Goal: Task Accomplishment & Management: Manage account settings

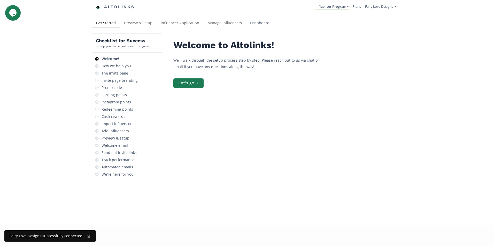
click at [255, 25] on link "Dashboard" at bounding box center [260, 23] width 28 height 10
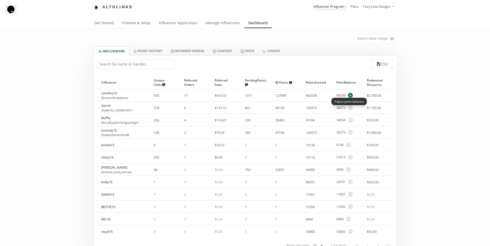
click at [350, 95] on span "+" at bounding box center [350, 95] width 5 height 5
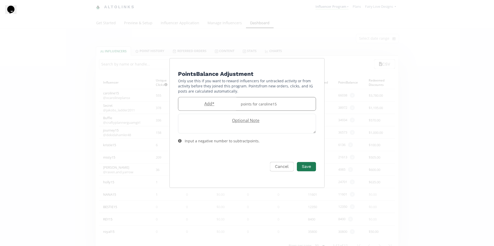
click at [235, 105] on label "Add *" at bounding box center [207, 104] width 59 height 6
type input "2200"
drag, startPoint x: 299, startPoint y: 169, endPoint x: 299, endPoint y: 166, distance: 2.8
click at [299, 166] on button "Save" at bounding box center [306, 166] width 21 height 11
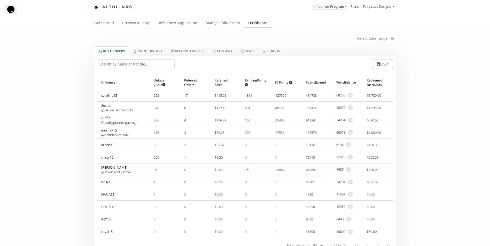
click at [352, 104] on div "38972 + Adjust point balance" at bounding box center [347, 108] width 30 height 12
click at [351, 106] on span "+" at bounding box center [350, 107] width 5 height 5
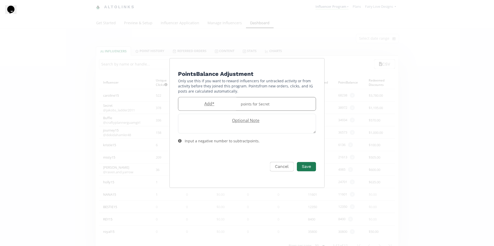
click at [278, 104] on div "points for Secret" at bounding box center [277, 103] width 78 height 13
type input "1500"
click at [311, 165] on button "Save" at bounding box center [306, 166] width 21 height 11
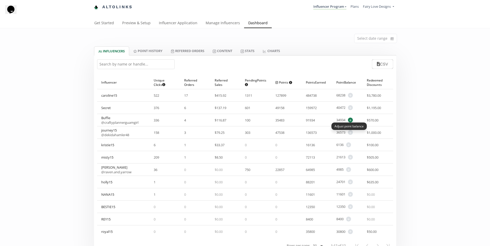
click at [349, 120] on span "+" at bounding box center [350, 120] width 5 height 5
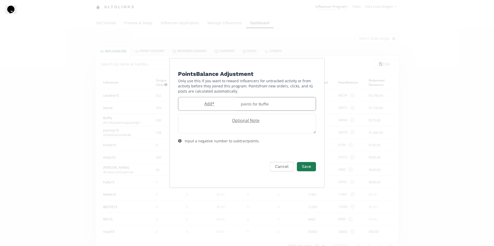
click at [249, 106] on div "points for Buffie" at bounding box center [277, 103] width 78 height 13
type input "1500"
click at [309, 168] on button "Save" at bounding box center [306, 166] width 21 height 11
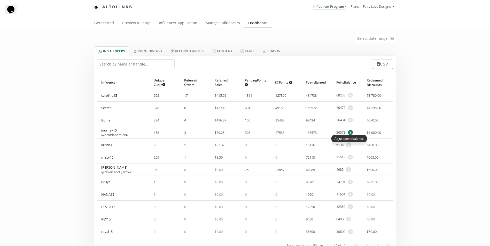
click at [352, 132] on span "+" at bounding box center [350, 132] width 5 height 5
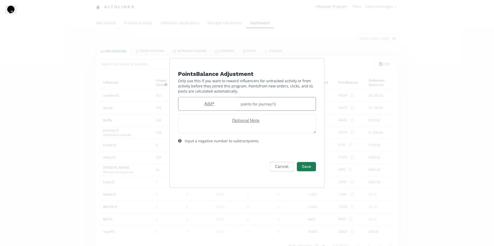
click at [273, 105] on div "points for journey15" at bounding box center [277, 103] width 78 height 13
type input "1500"
click at [304, 163] on button "Save" at bounding box center [306, 166] width 21 height 11
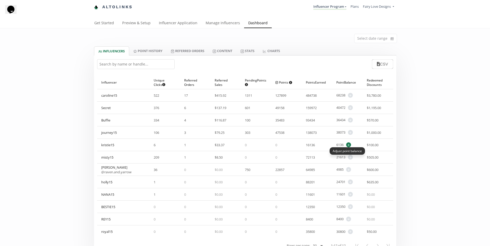
click at [347, 144] on span "+" at bounding box center [348, 145] width 5 height 5
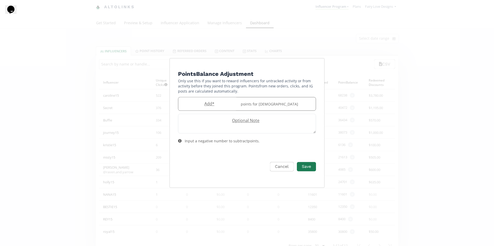
click at [275, 106] on div "points for kristie15" at bounding box center [277, 103] width 78 height 13
type input "1500"
click at [312, 164] on button "Save" at bounding box center [306, 166] width 21 height 11
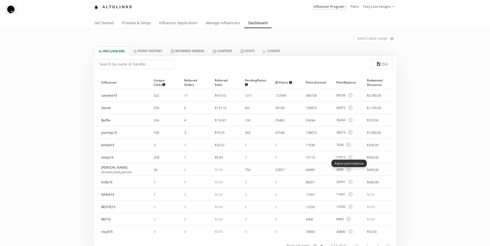
click at [349, 160] on div "Adjust point balance" at bounding box center [348, 163] width 35 height 7
click at [349, 157] on span "+" at bounding box center [350, 157] width 5 height 5
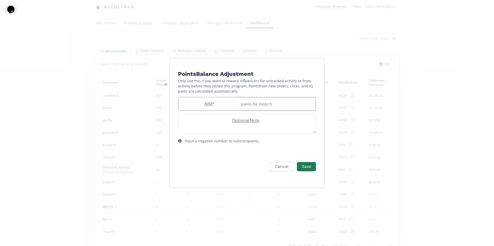
click at [211, 105] on label "Add *" at bounding box center [207, 104] width 59 height 6
type input "1500"
click at [304, 165] on button "Save" at bounding box center [306, 166] width 21 height 11
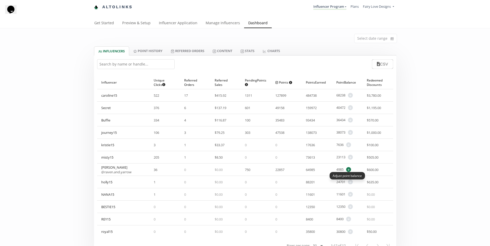
click at [349, 170] on span "+" at bounding box center [348, 169] width 5 height 5
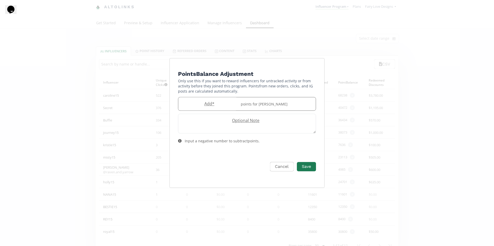
click at [197, 104] on label "Add *" at bounding box center [207, 104] width 59 height 6
type input "1500"
click at [308, 165] on button "Save" at bounding box center [306, 166] width 21 height 11
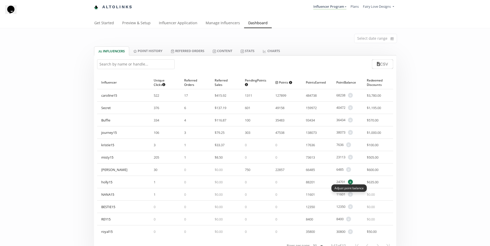
click at [351, 182] on span "+" at bounding box center [350, 182] width 5 height 5
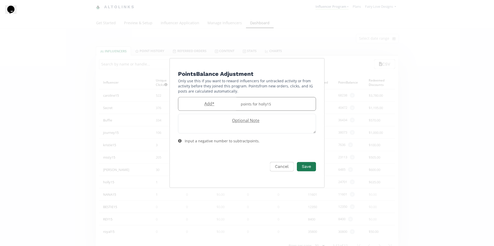
click at [212, 106] on label "Add *" at bounding box center [207, 104] width 59 height 6
type input "1500"
click at [301, 168] on button "Save" at bounding box center [306, 166] width 21 height 11
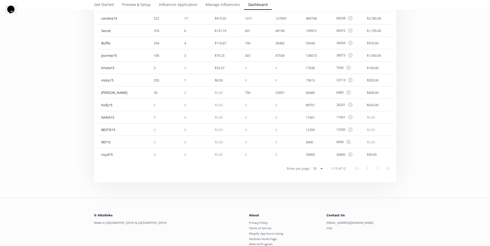
scroll to position [77, 0]
click at [350, 117] on span "+" at bounding box center [350, 117] width 5 height 5
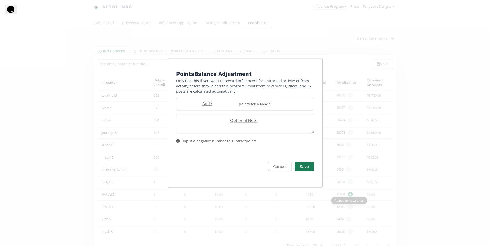
scroll to position [0, 0]
click at [245, 98] on div "points for NANA15" at bounding box center [277, 103] width 78 height 13
type input "1500"
click at [301, 168] on button "Save" at bounding box center [306, 166] width 21 height 11
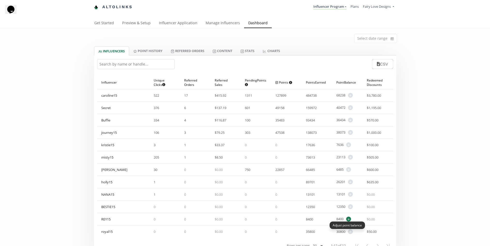
click at [347, 221] on span "+" at bounding box center [348, 219] width 5 height 5
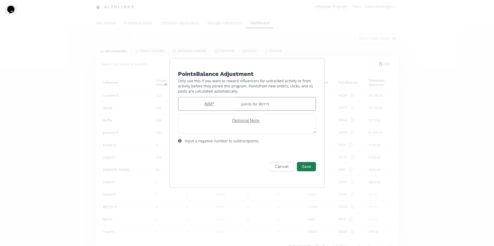
click at [218, 104] on label "Add *" at bounding box center [207, 104] width 59 height 6
type input "2500"
click at [305, 169] on button "Save" at bounding box center [306, 166] width 21 height 11
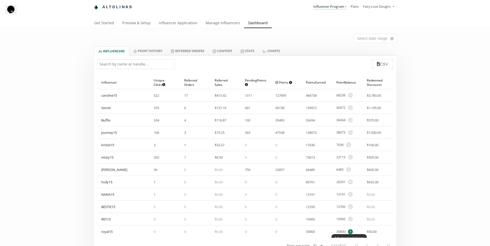
click at [351, 232] on span "+" at bounding box center [350, 232] width 5 height 5
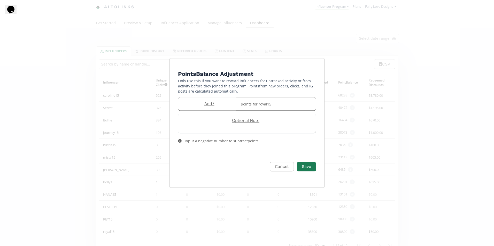
click at [230, 103] on label "Add *" at bounding box center [207, 104] width 59 height 6
type input "1500"
click at [306, 167] on button "Save" at bounding box center [306, 166] width 21 height 11
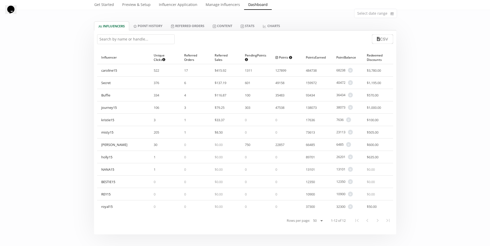
scroll to position [26, 0]
click at [353, 206] on span "+" at bounding box center [350, 206] width 5 height 5
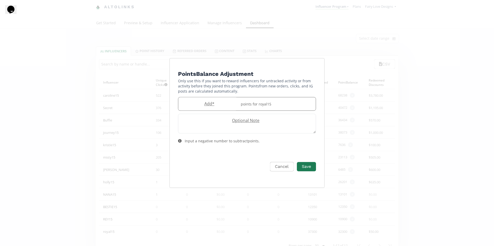
click at [223, 103] on label "Add *" at bounding box center [207, 104] width 59 height 6
type input "1300"
click at [303, 162] on button "Save" at bounding box center [306, 166] width 21 height 11
